Goal: Find specific page/section: Find specific page/section

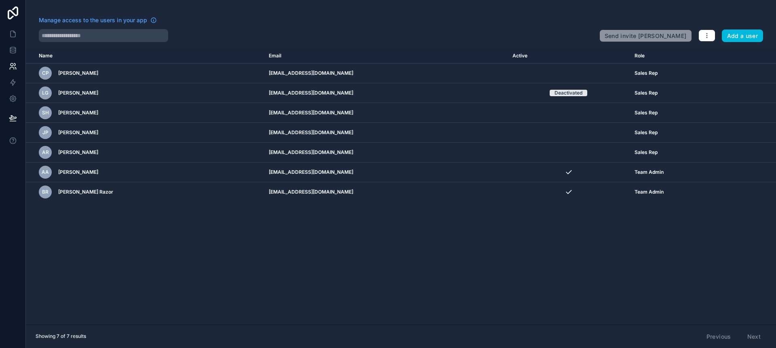
click at [13, 14] on icon at bounding box center [13, 12] width 16 height 13
